Goal: Task Accomplishment & Management: Use online tool/utility

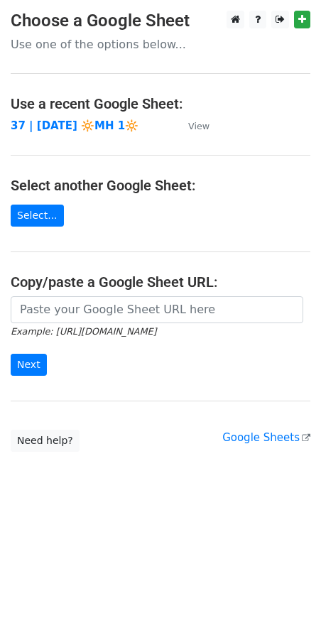
click at [74, 118] on td "37 | [DATE] 🔆MH 1🔆" at bounding box center [92, 126] width 163 height 16
click at [81, 124] on strong "37 | [DATE] 🔆MH 1🔆" at bounding box center [75, 125] width 128 height 13
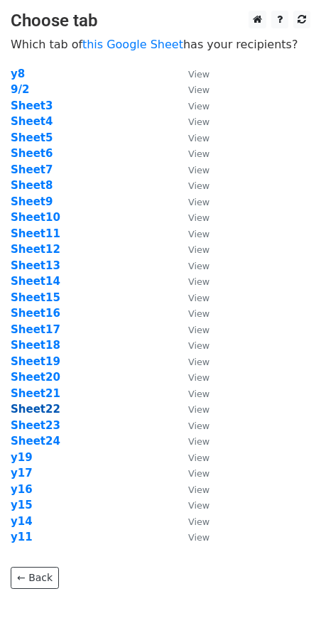
click at [45, 416] on strong "Sheet22" at bounding box center [36, 409] width 50 height 13
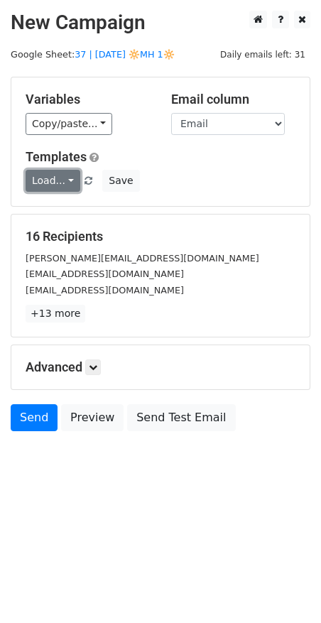
click at [57, 185] on link "Load..." at bounding box center [53, 181] width 55 height 22
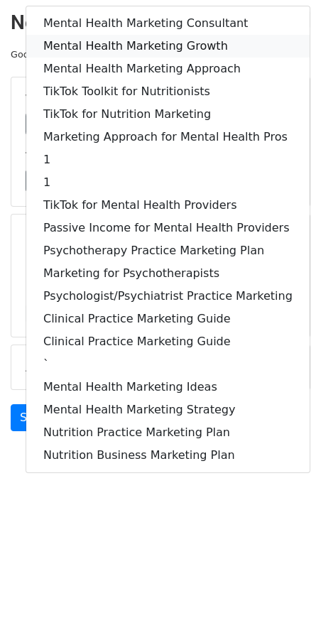
drag, startPoint x: 139, startPoint y: 43, endPoint x: 126, endPoint y: 274, distance: 231.3
click at [139, 43] on link "Mental Health Marketing Growth" at bounding box center [168, 46] width 284 height 23
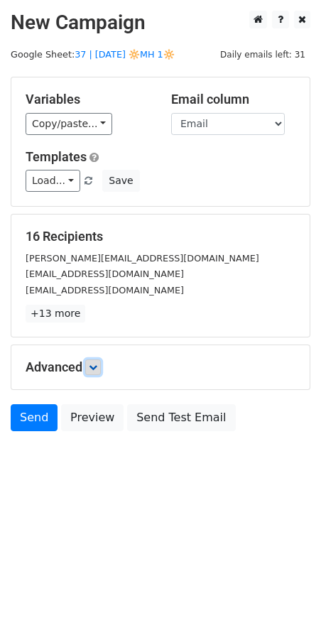
click at [95, 363] on icon at bounding box center [93, 367] width 9 height 9
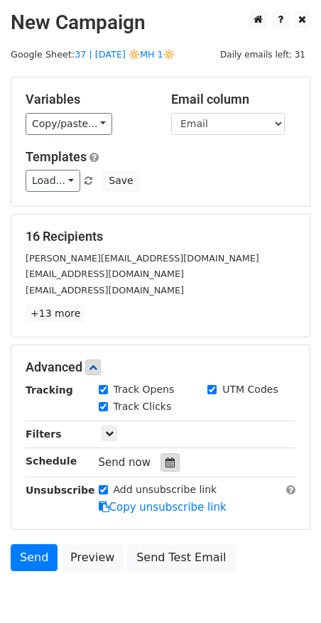
click at [166, 459] on icon at bounding box center [170, 463] width 9 height 10
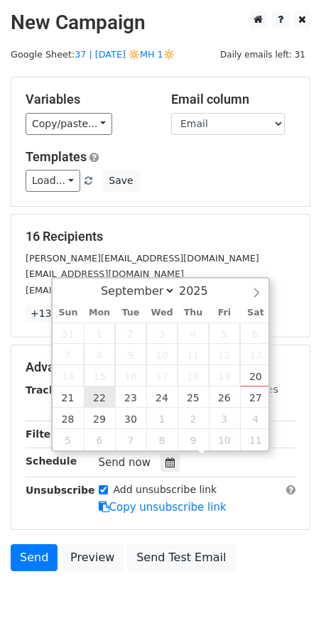
type input "2025-09-22 12:00"
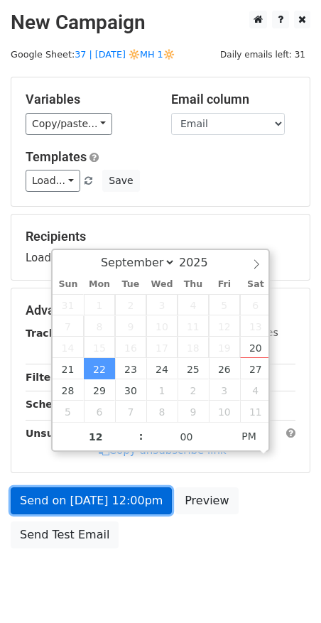
click at [107, 505] on link "Send on Sep 22 at 12:00pm" at bounding box center [91, 501] width 161 height 27
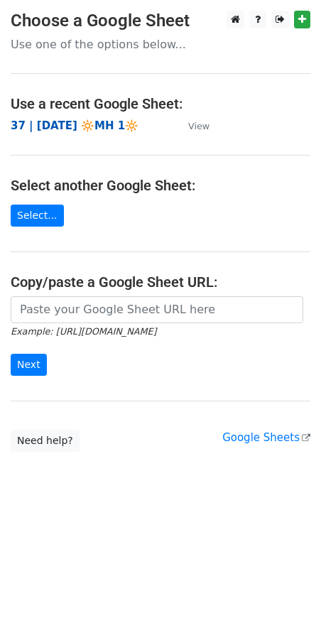
click at [104, 127] on strong "37 | [DATE] 🔆MH 1🔆" at bounding box center [75, 125] width 128 height 13
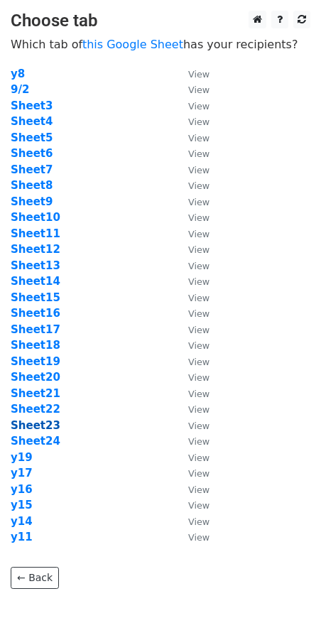
click at [41, 421] on strong "Sheet23" at bounding box center [36, 425] width 50 height 13
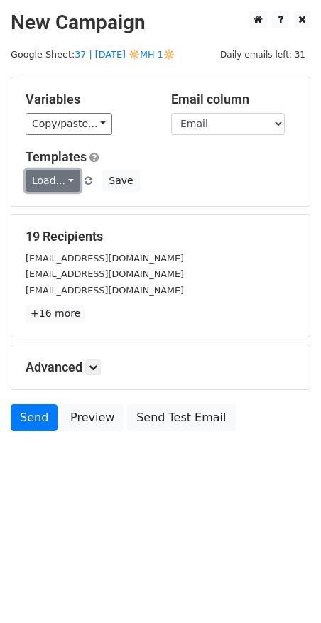
click at [57, 185] on link "Load..." at bounding box center [53, 181] width 55 height 22
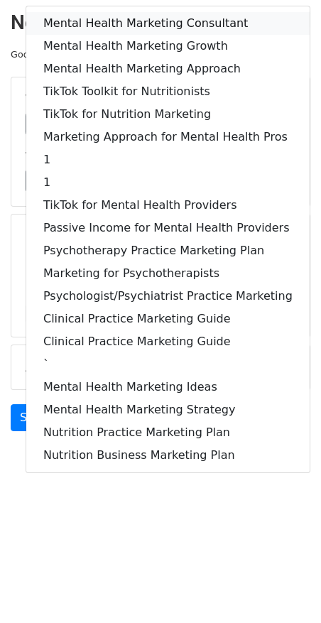
click at [99, 23] on link "Mental Health Marketing Consultant" at bounding box center [168, 23] width 284 height 23
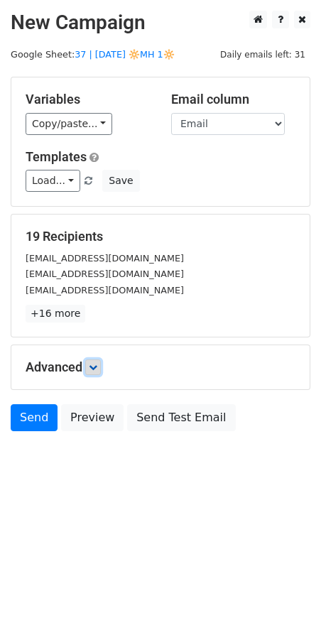
click at [95, 363] on icon at bounding box center [93, 367] width 9 height 9
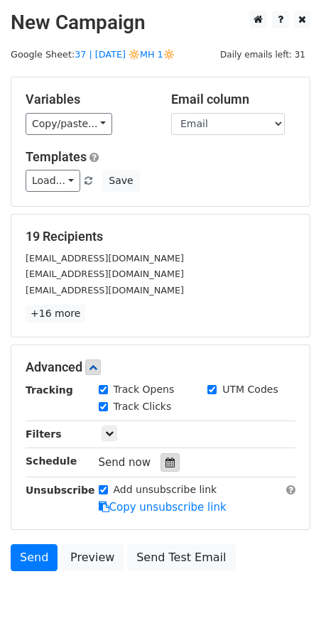
click at [166, 463] on icon at bounding box center [170, 463] width 9 height 10
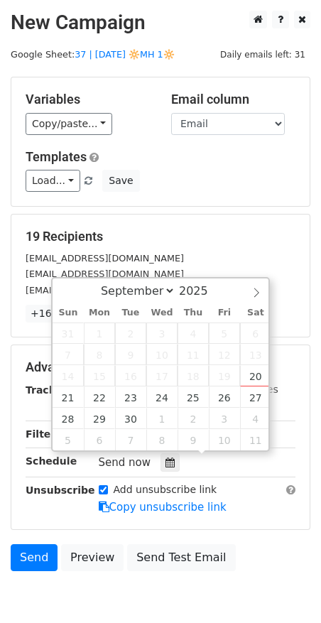
click at [201, 180] on div "Load... Mental Health Marketing Consultant Mental Health Marketing Growth Menta…" at bounding box center [160, 181] width 291 height 22
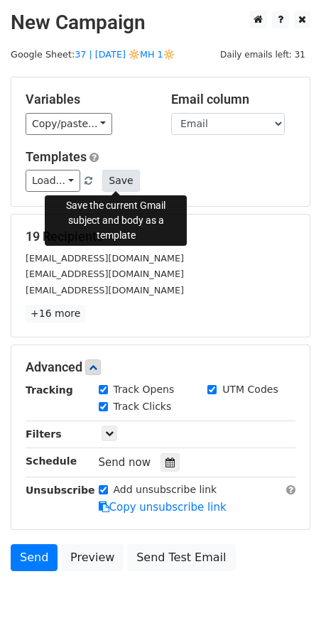
click at [126, 184] on button "Save" at bounding box center [120, 181] width 37 height 22
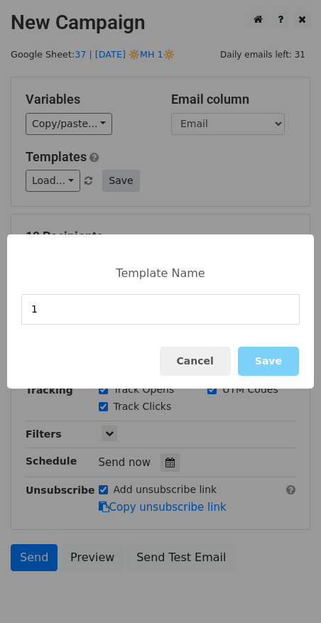
type input "1"
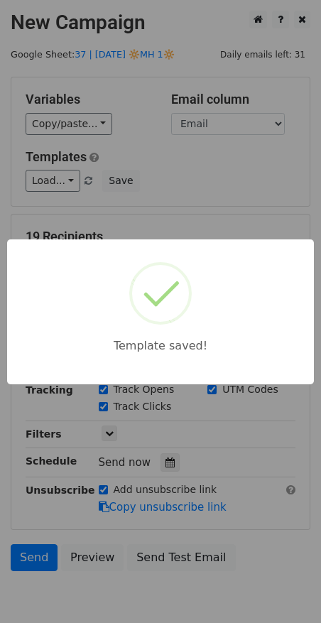
click at [173, 180] on div "Template saved!" at bounding box center [160, 311] width 321 height 623
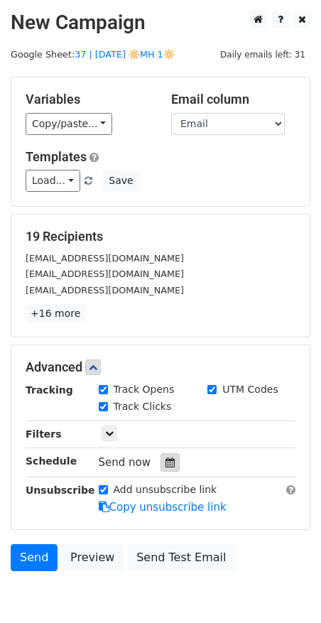
click at [166, 458] on icon at bounding box center [170, 463] width 9 height 10
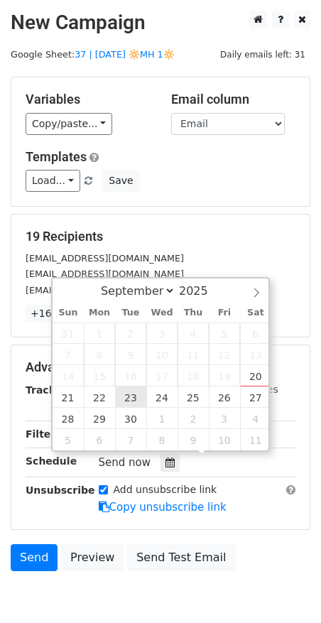
type input "2025-09-23 12:00"
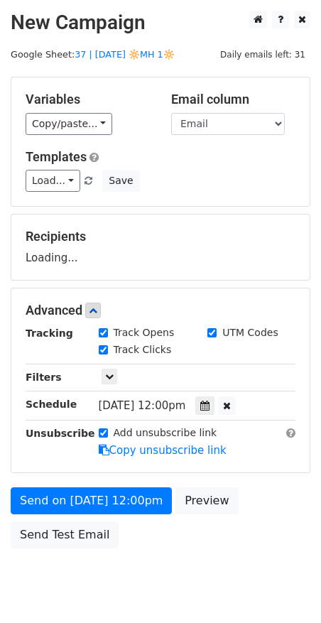
click at [125, 521] on div "Send on Sep 23 at 12:00pm Preview Send Test Email" at bounding box center [160, 522] width 321 height 68
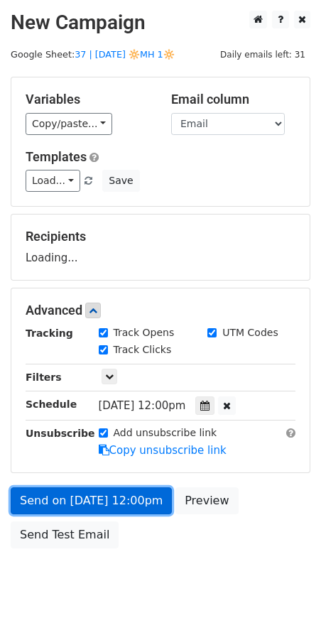
click at [125, 507] on link "Send on Sep 23 at 12:00pm" at bounding box center [91, 501] width 161 height 27
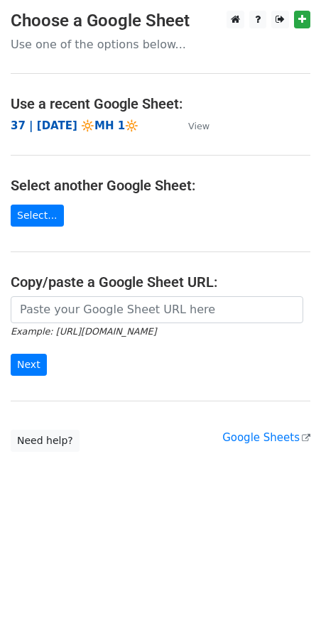
click at [105, 124] on strong "37 | [DATE] 🔆MH 1🔆" at bounding box center [75, 125] width 128 height 13
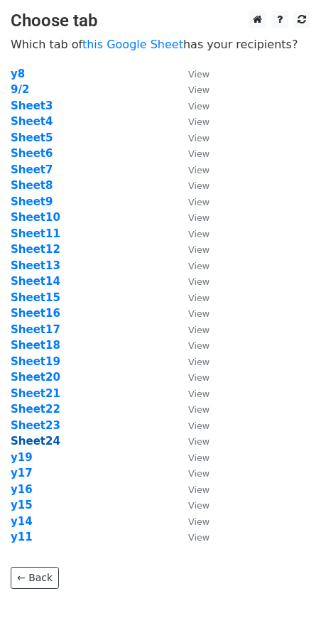
click at [40, 440] on strong "Sheet24" at bounding box center [36, 441] width 50 height 13
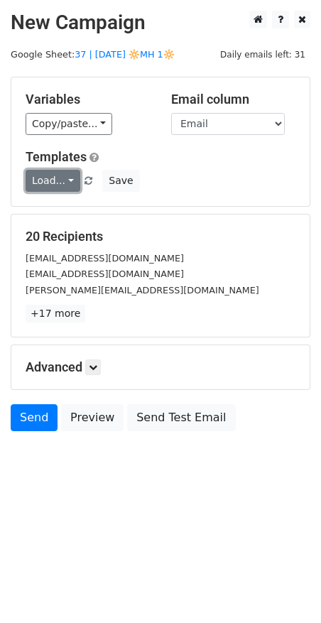
click at [49, 181] on link "Load..." at bounding box center [53, 181] width 55 height 22
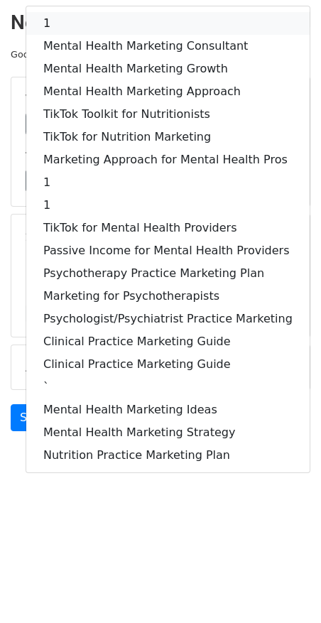
click at [87, 26] on link "1" at bounding box center [168, 23] width 284 height 23
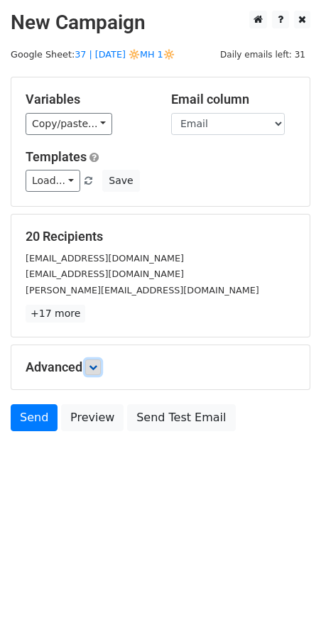
click at [97, 365] on icon at bounding box center [93, 367] width 9 height 9
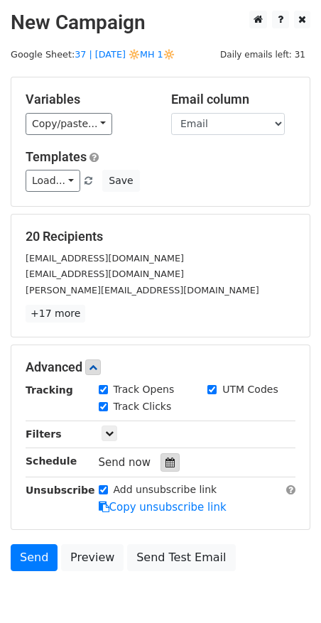
click at [162, 453] on div at bounding box center [170, 462] width 19 height 18
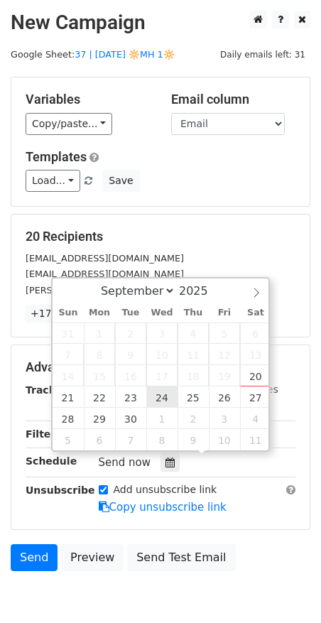
type input "2025-09-24 12:00"
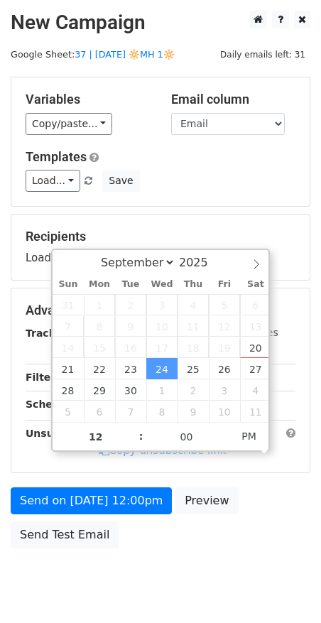
click at [135, 516] on div "Send on Sep 24 at 12:00pm Preview Send Test Email" at bounding box center [160, 522] width 321 height 68
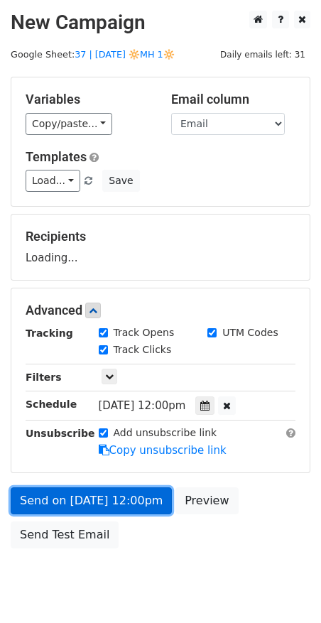
click at [135, 501] on form "Variables Copy/paste... {{Name}} {{Email}} Email column Name Email Templates Lo…" at bounding box center [161, 316] width 300 height 479
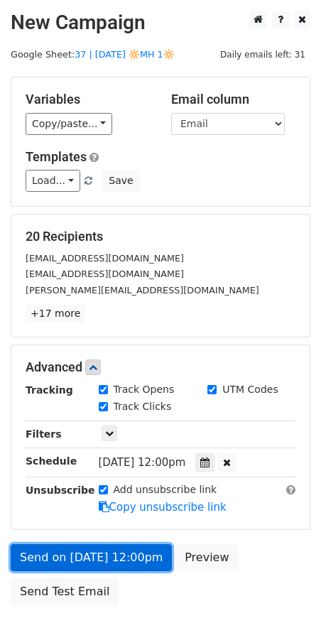
click at [144, 551] on link "Send on Sep 24 at 12:00pm" at bounding box center [91, 557] width 161 height 27
